Goal: Transaction & Acquisition: Purchase product/service

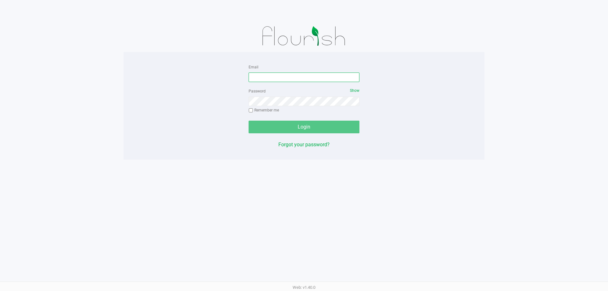
click at [320, 73] on input "Email" at bounding box center [304, 78] width 111 height 10
type input "maanderson@liveparallel.com"
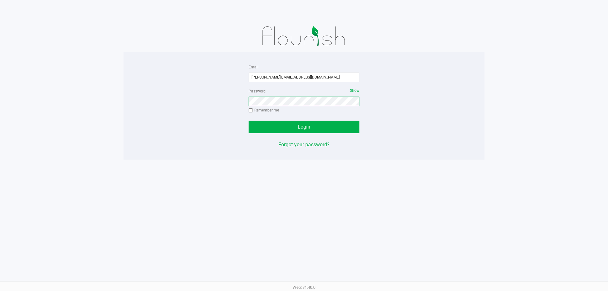
click at [249, 121] on button "Login" at bounding box center [304, 127] width 111 height 13
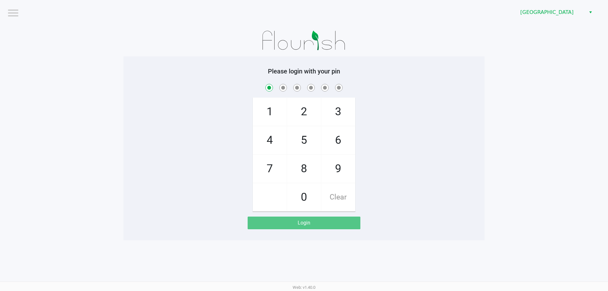
checkbox input "true"
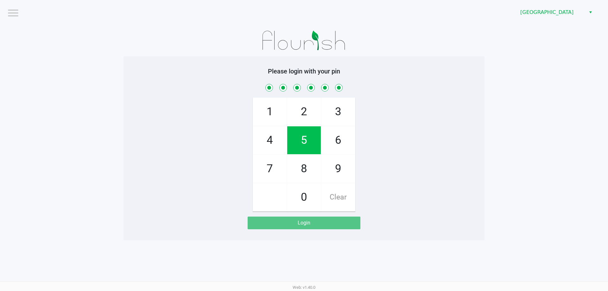
checkbox input "true"
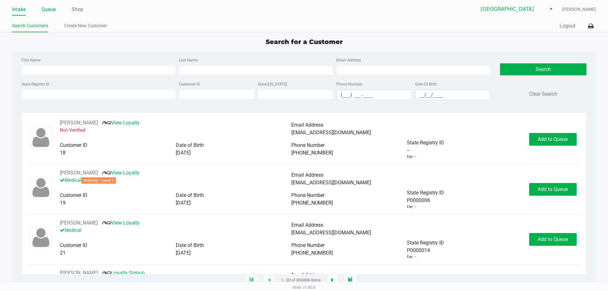
click at [52, 10] on link "Queue" at bounding box center [48, 9] width 14 height 9
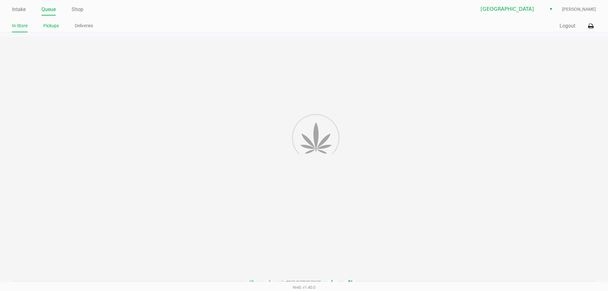
click at [51, 28] on link "Pickups" at bounding box center [51, 26] width 16 height 8
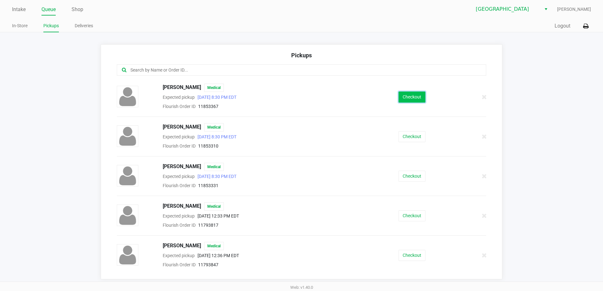
click at [413, 95] on button "Checkout" at bounding box center [412, 97] width 27 height 11
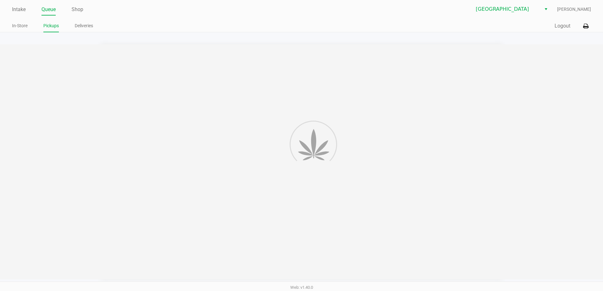
scroll to position [1, 0]
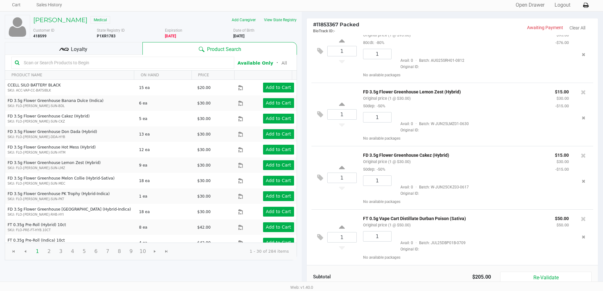
scroll to position [65, 0]
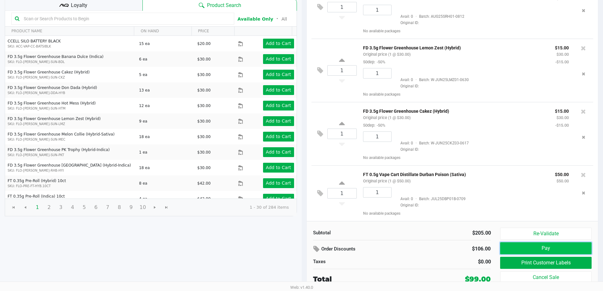
click at [526, 252] on button "Pay" at bounding box center [546, 248] width 91 height 12
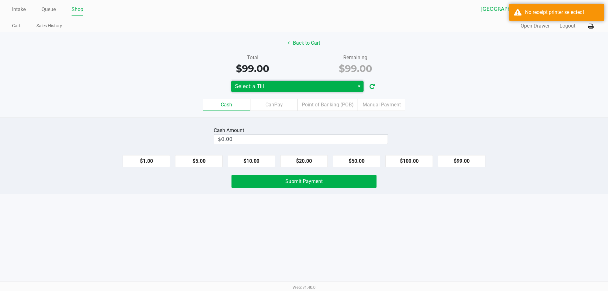
click at [297, 84] on span "Select a Till" at bounding box center [293, 87] width 116 height 8
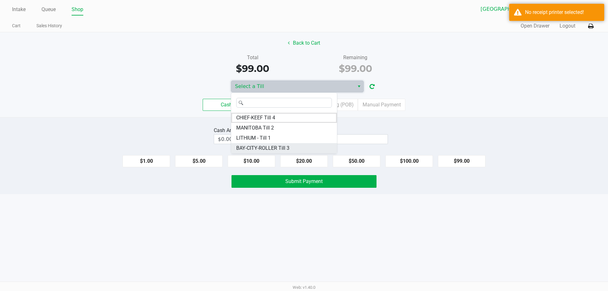
click at [280, 146] on span "BAY-CITY-ROLLER Till 3" at bounding box center [262, 148] width 53 height 8
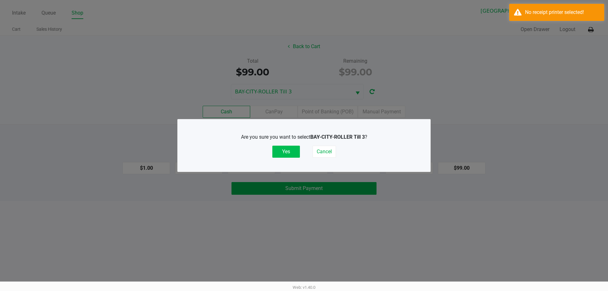
click at [289, 151] on button "Yes" at bounding box center [286, 152] width 28 height 12
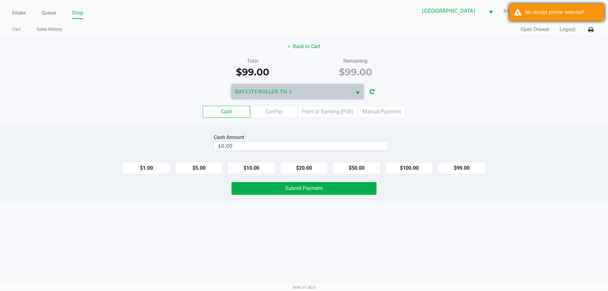
click at [515, 15] on div "No receipt printer selected!" at bounding box center [556, 12] width 95 height 17
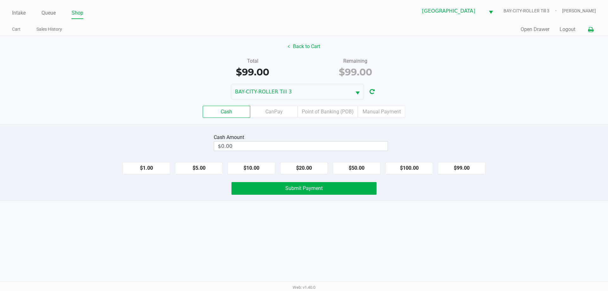
click at [586, 31] on button at bounding box center [591, 30] width 10 height 12
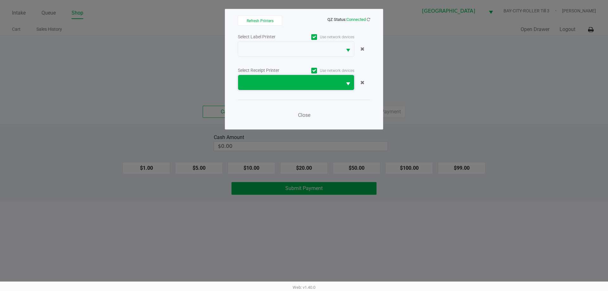
click at [300, 79] on span at bounding box center [290, 83] width 96 height 8
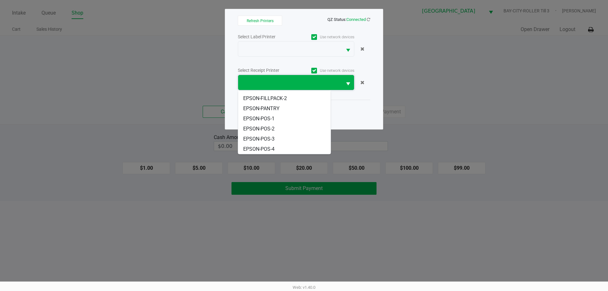
scroll to position [37, 0]
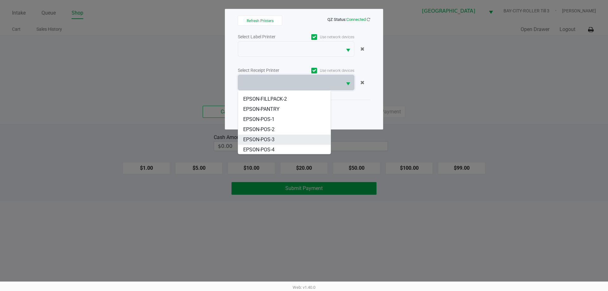
click at [276, 139] on li "EPSON-POS-3" at bounding box center [284, 140] width 93 height 10
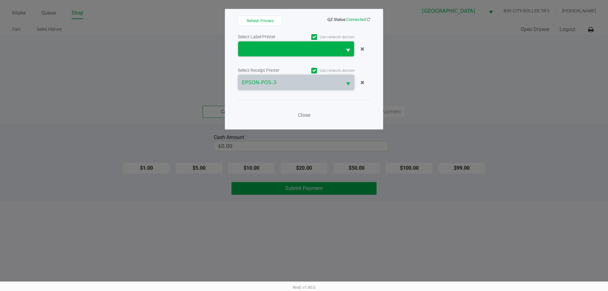
click at [295, 52] on span at bounding box center [290, 49] width 96 height 8
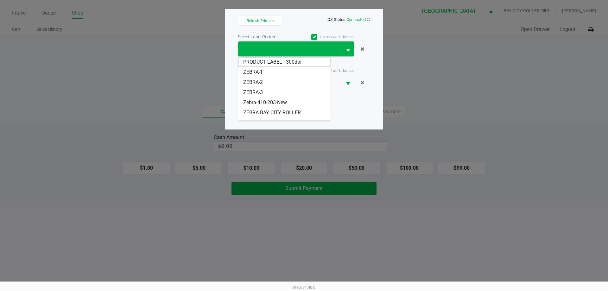
scroll to position [18, 0]
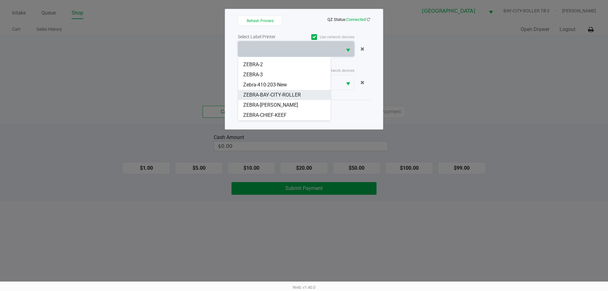
click at [293, 93] on span "ZEBRA-BAY-CITY-ROLLER" at bounding box center [272, 95] width 58 height 8
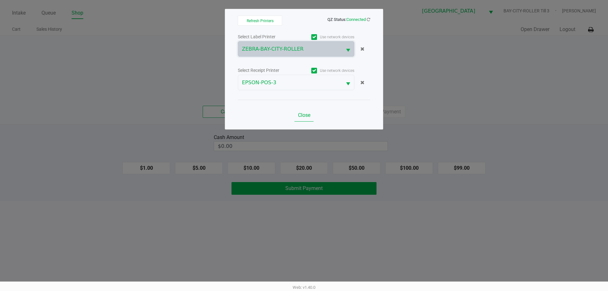
click at [302, 115] on span "Close" at bounding box center [304, 115] width 12 height 6
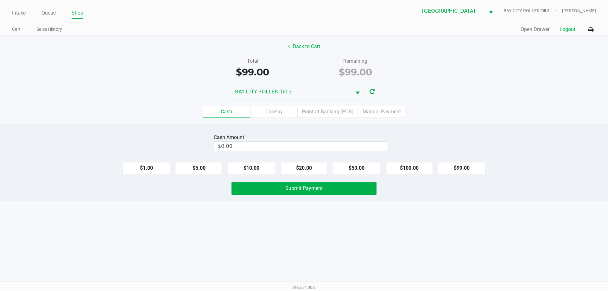
click at [562, 31] on button "Logout" at bounding box center [568, 30] width 16 height 8
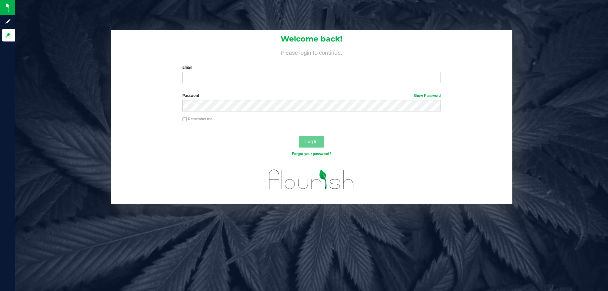
click at [306, 235] on div "Welcome back! Please login to continue. Email Required Please format your email…" at bounding box center [311, 145] width 593 height 291
